Goal: Navigation & Orientation: Understand site structure

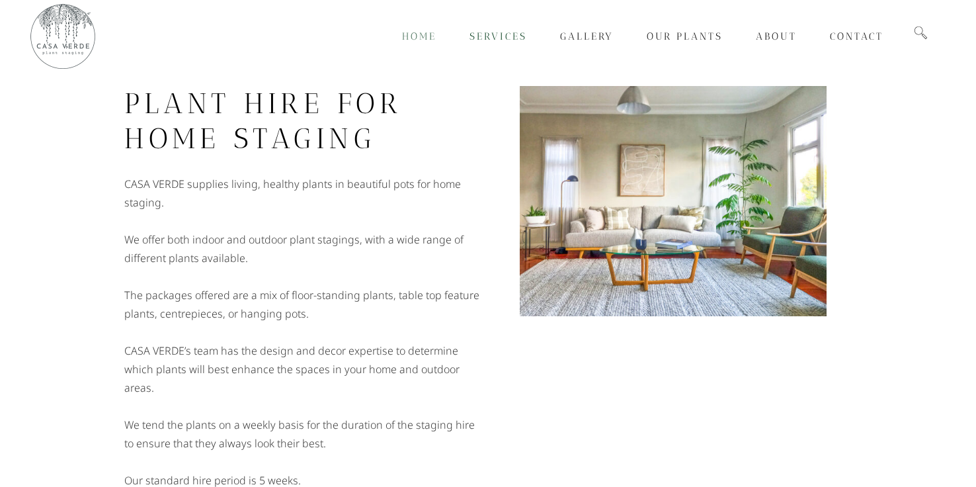
click at [417, 36] on span "Home" at bounding box center [419, 36] width 34 height 12
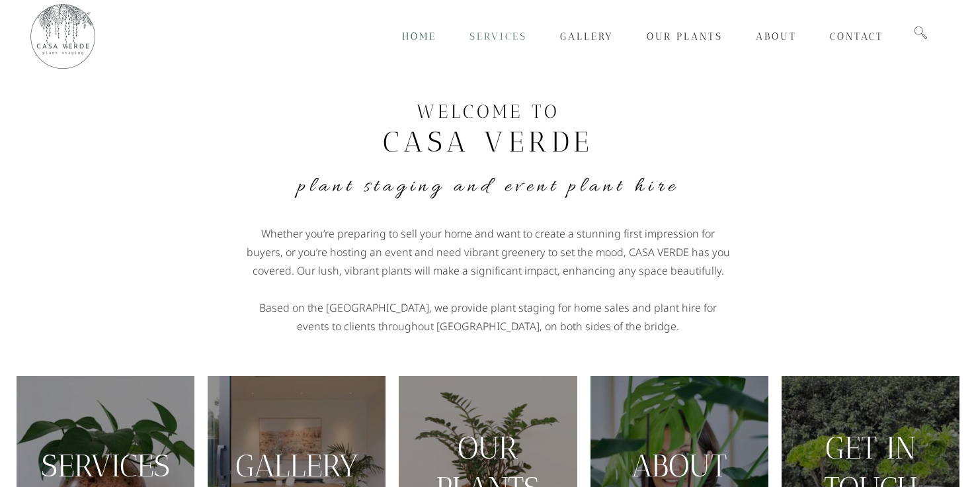
click at [496, 34] on span "Services" at bounding box center [499, 36] width 58 height 12
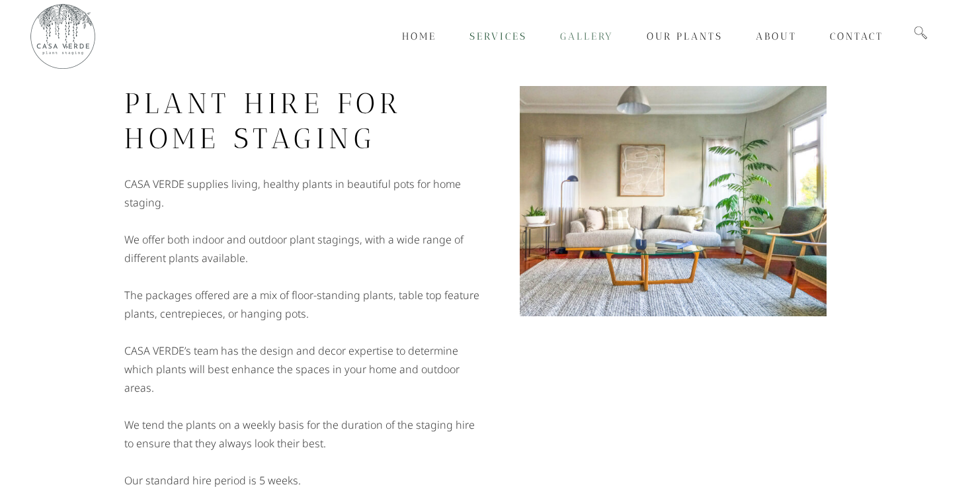
click at [584, 36] on span "Gallery" at bounding box center [587, 36] width 54 height 12
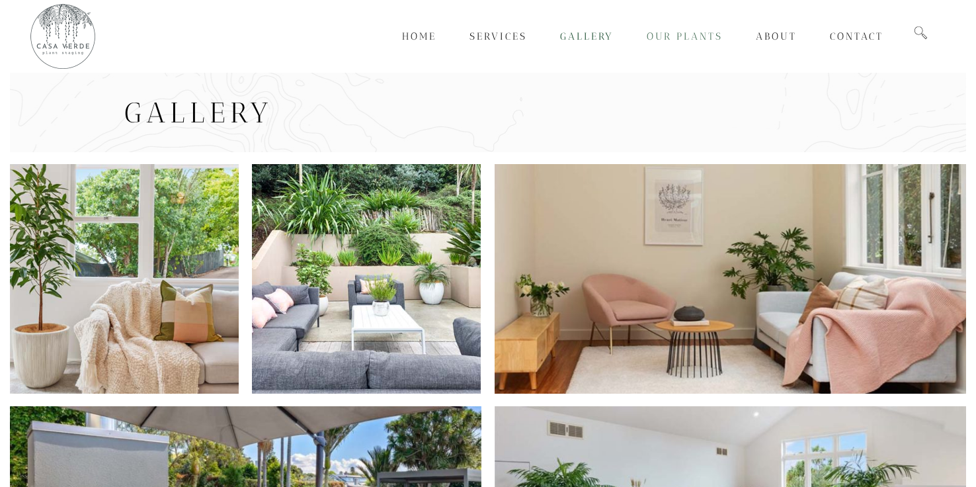
click at [692, 38] on span "Our Plants" at bounding box center [685, 36] width 76 height 12
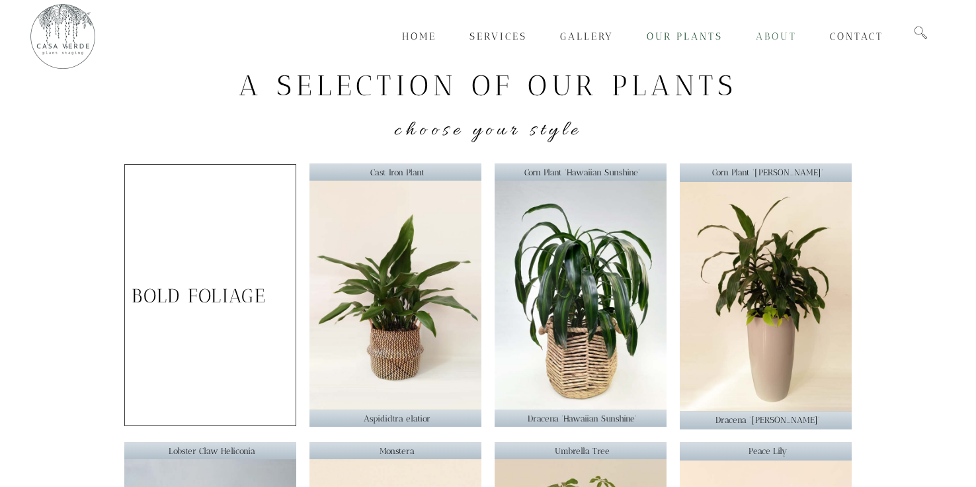
click at [780, 40] on span "About" at bounding box center [776, 36] width 41 height 12
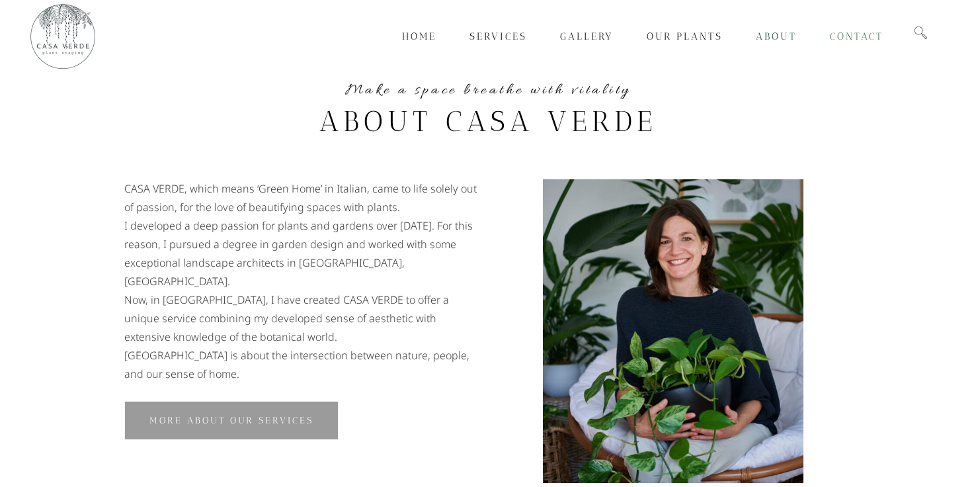
click at [851, 34] on span "Contact" at bounding box center [857, 36] width 54 height 12
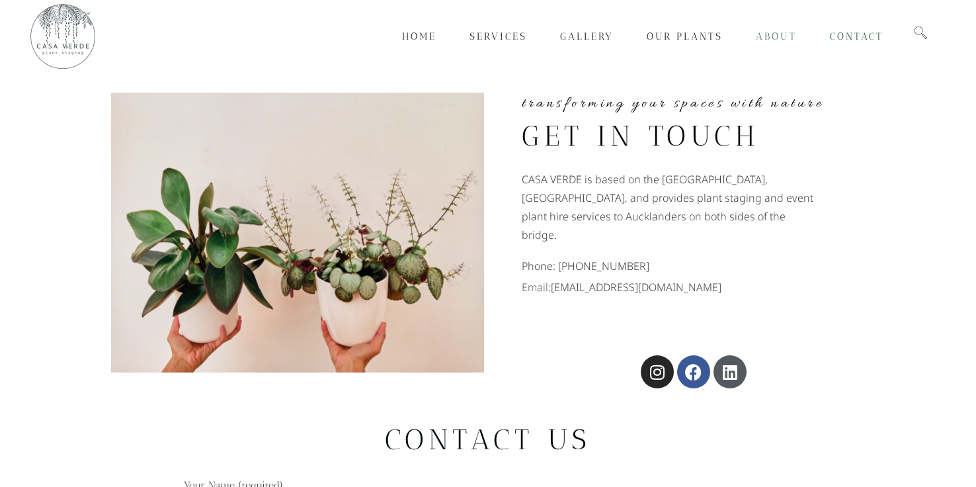
click at [766, 41] on span "About" at bounding box center [776, 36] width 41 height 12
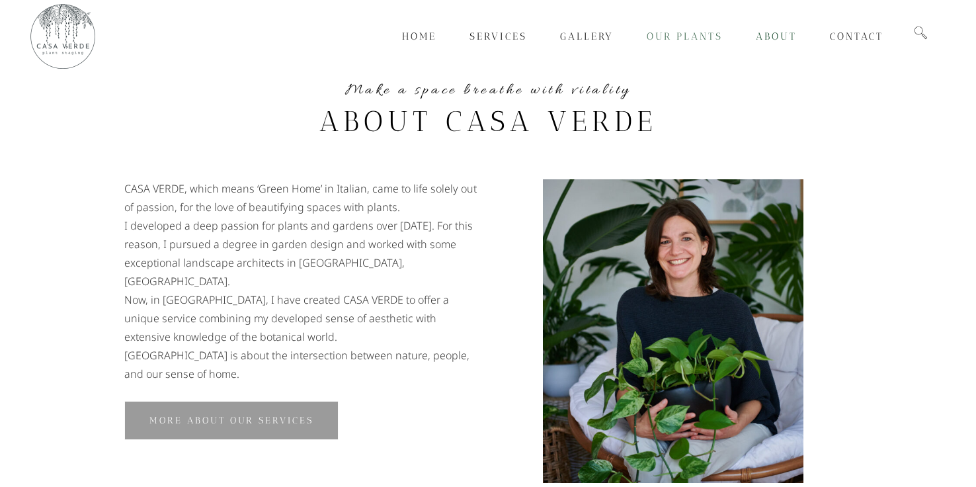
click at [701, 34] on span "Our Plants" at bounding box center [685, 36] width 76 height 12
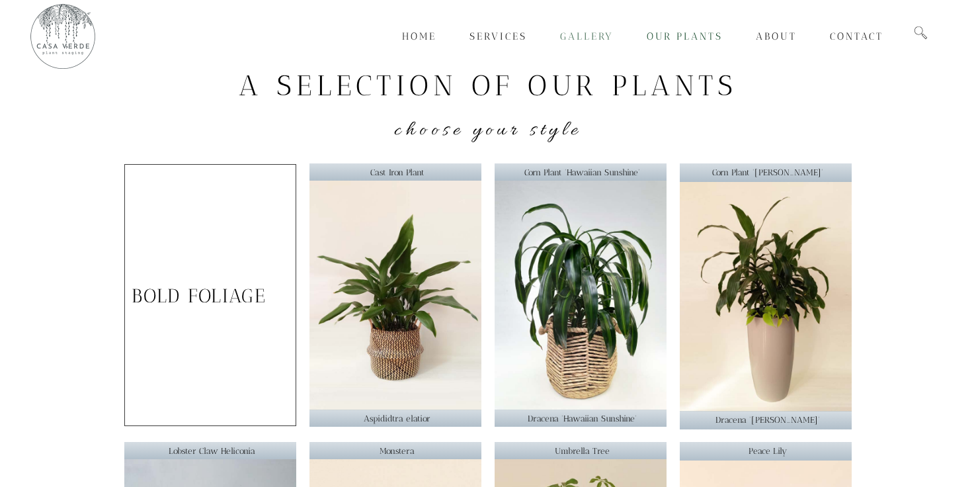
click at [591, 40] on span "Gallery" at bounding box center [587, 36] width 54 height 12
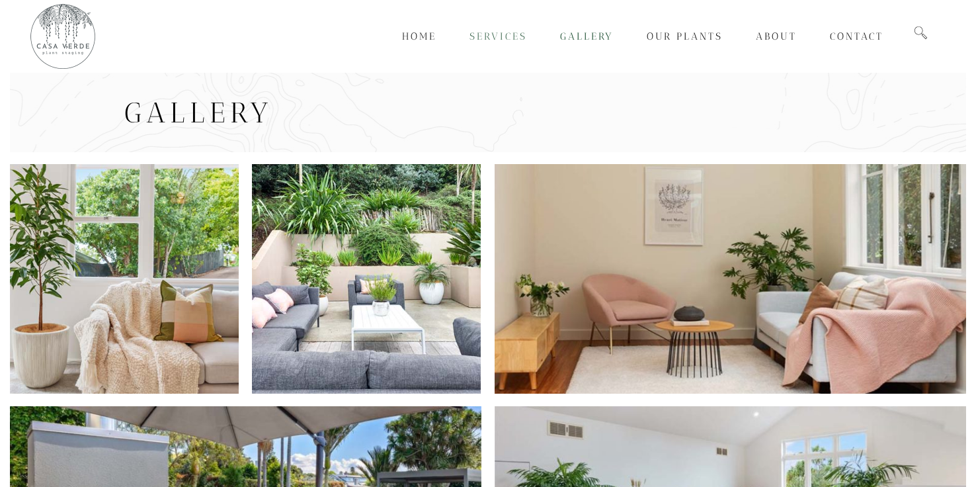
click at [494, 36] on span "Services" at bounding box center [499, 36] width 58 height 12
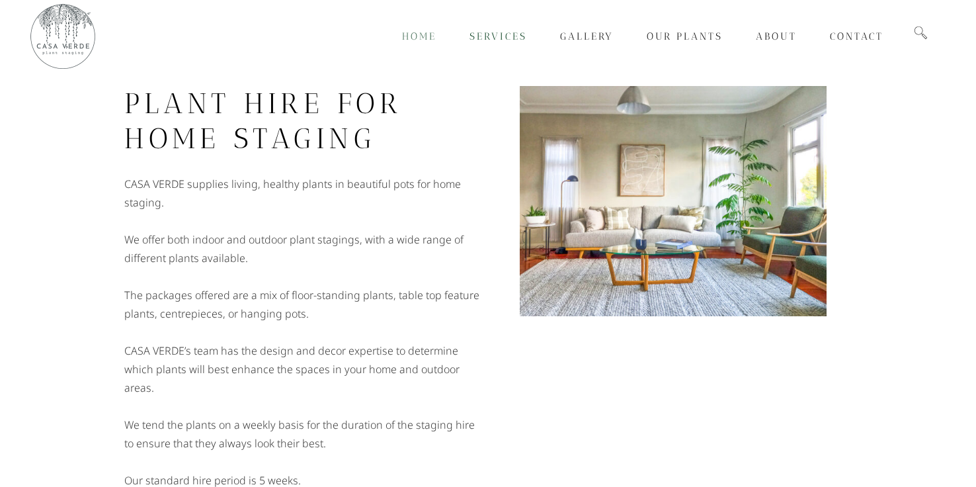
click at [421, 34] on span "Home" at bounding box center [419, 36] width 34 height 12
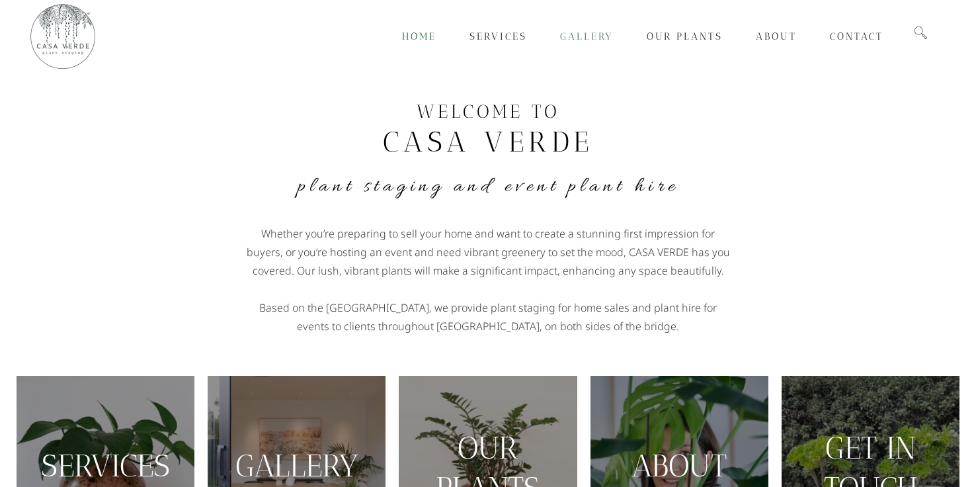
click at [585, 34] on span "Gallery" at bounding box center [587, 36] width 54 height 12
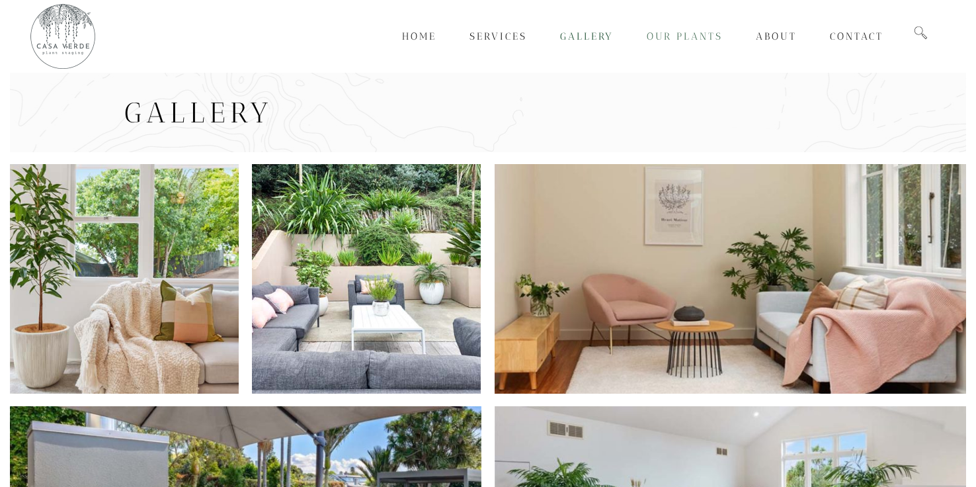
click at [673, 36] on span "Our Plants" at bounding box center [685, 36] width 76 height 12
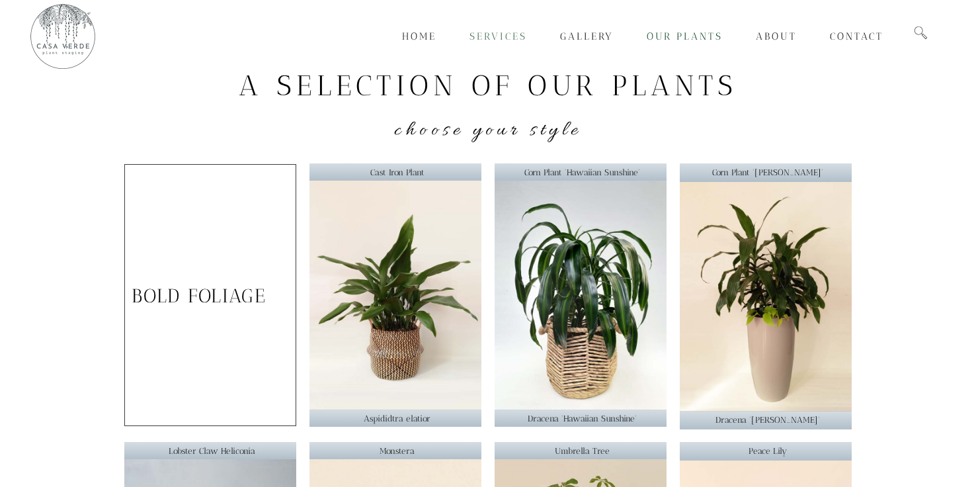
click at [496, 37] on span "Services" at bounding box center [499, 36] width 58 height 12
